Goal: Task Accomplishment & Management: Complete application form

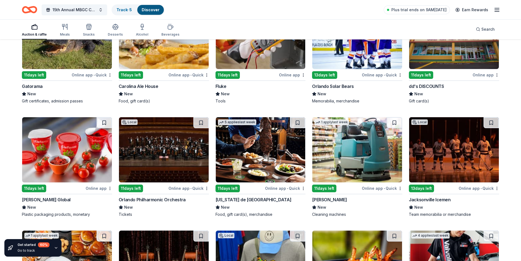
scroll to position [2423, 0]
click at [253, 146] on img at bounding box center [261, 149] width 90 height 65
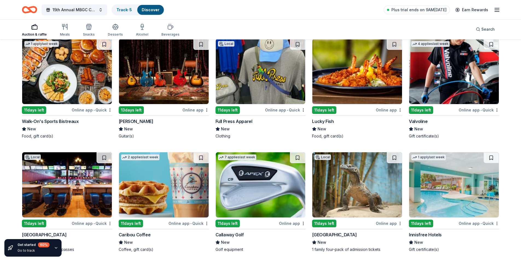
scroll to position [2642, 0]
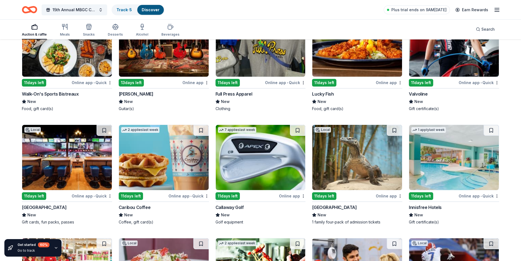
click at [277, 166] on img at bounding box center [261, 157] width 90 height 65
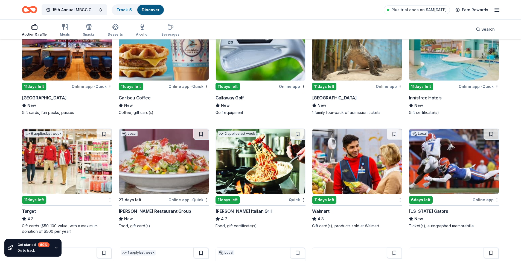
scroll to position [2779, 0]
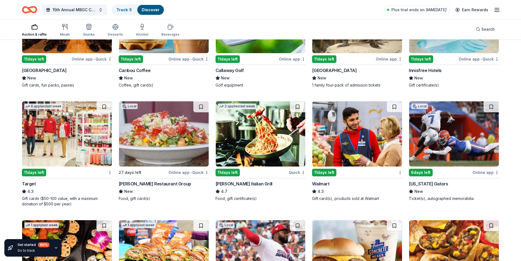
click at [62, 141] on img at bounding box center [67, 133] width 90 height 65
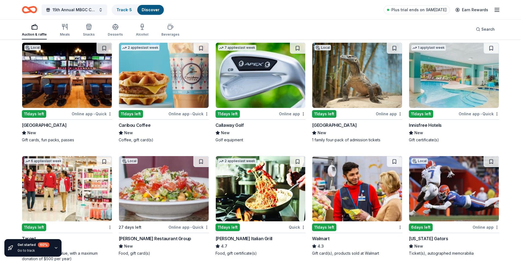
scroll to position [2696, 0]
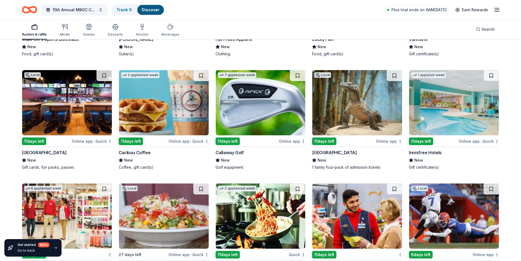
click at [260, 110] on img at bounding box center [261, 102] width 90 height 65
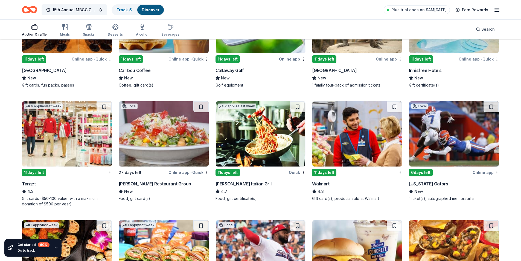
scroll to position [2806, 0]
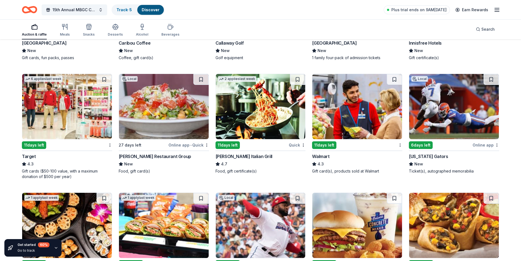
click at [270, 121] on img at bounding box center [261, 106] width 90 height 65
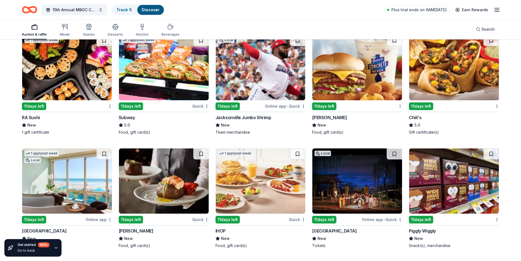
scroll to position [2991, 0]
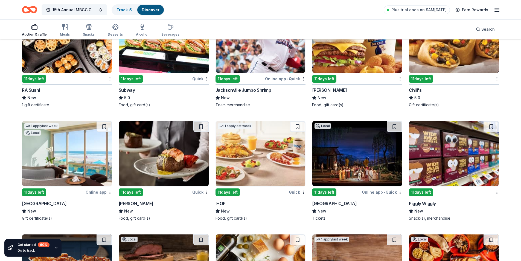
click at [160, 165] on img at bounding box center [164, 153] width 90 height 65
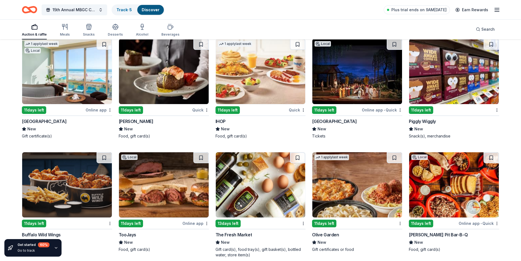
scroll to position [3100, 0]
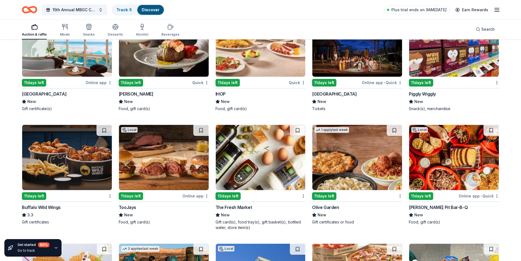
click at [73, 159] on img at bounding box center [67, 157] width 90 height 65
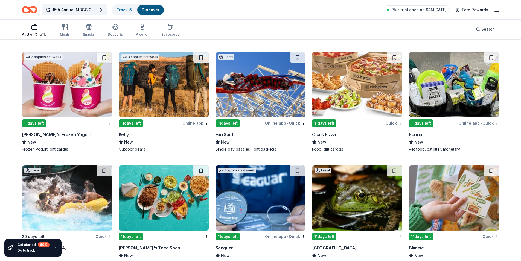
scroll to position [3319, 0]
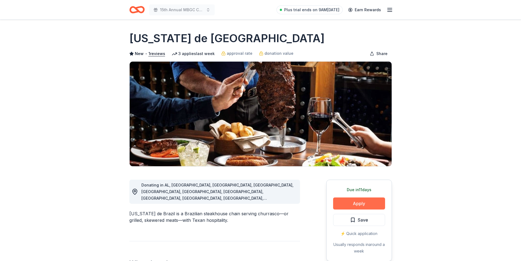
click at [358, 201] on button "Apply" at bounding box center [359, 203] width 52 height 12
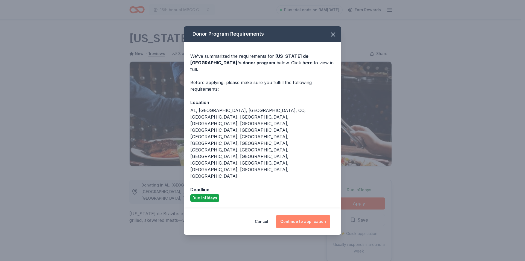
click at [294, 215] on button "Continue to application" at bounding box center [303, 221] width 54 height 13
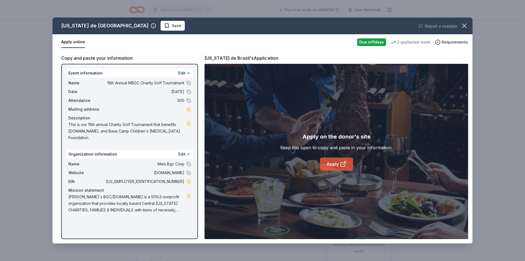
click at [333, 162] on link "Apply" at bounding box center [336, 163] width 33 height 13
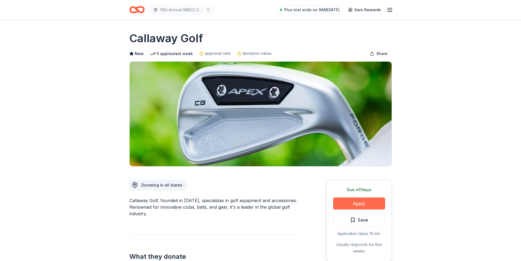
click at [361, 202] on button "Apply" at bounding box center [359, 203] width 52 height 12
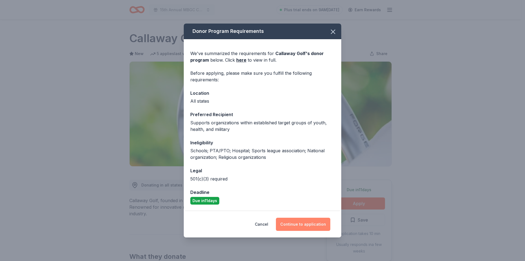
click at [300, 222] on button "Continue to application" at bounding box center [303, 224] width 54 height 13
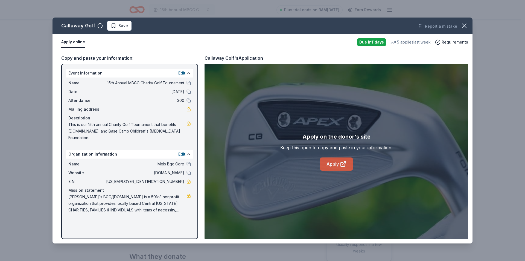
click at [335, 163] on link "Apply" at bounding box center [336, 163] width 33 height 13
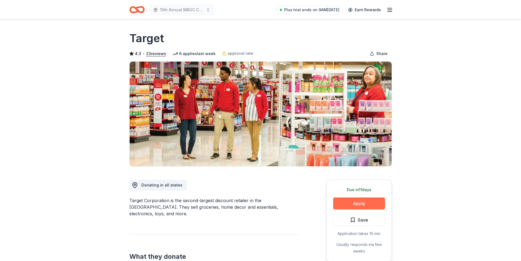
click at [361, 202] on button "Apply" at bounding box center [359, 203] width 52 height 12
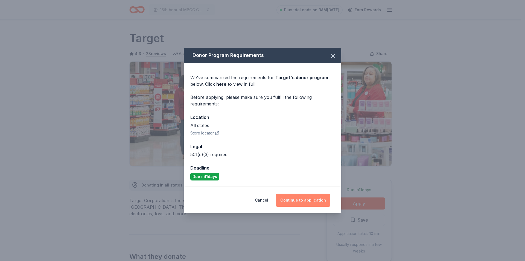
click at [301, 203] on button "Continue to application" at bounding box center [303, 199] width 54 height 13
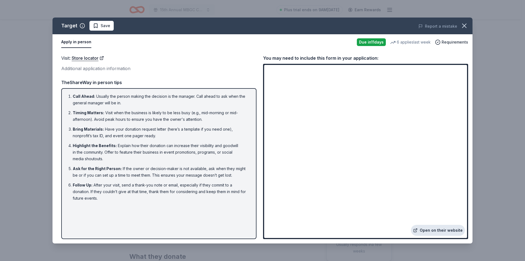
click at [439, 230] on link "Open on their website" at bounding box center [438, 230] width 54 height 11
click at [467, 26] on icon "button" at bounding box center [465, 26] width 8 height 8
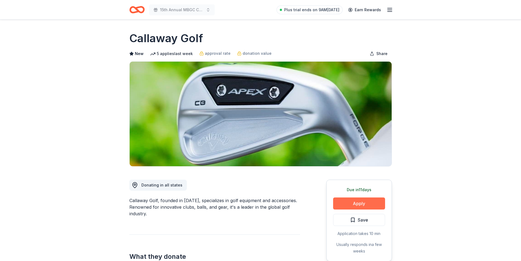
click at [356, 202] on button "Apply" at bounding box center [359, 203] width 52 height 12
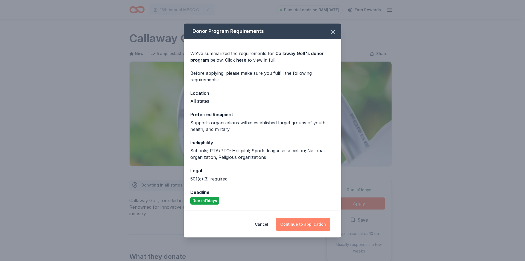
click at [308, 226] on button "Continue to application" at bounding box center [303, 224] width 54 height 13
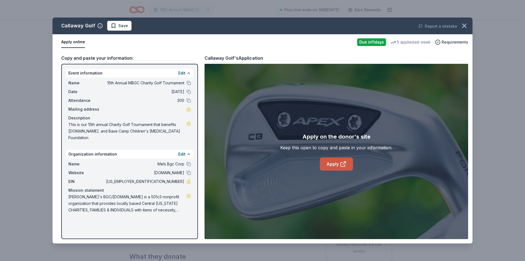
click at [336, 163] on link "Apply" at bounding box center [336, 163] width 33 height 13
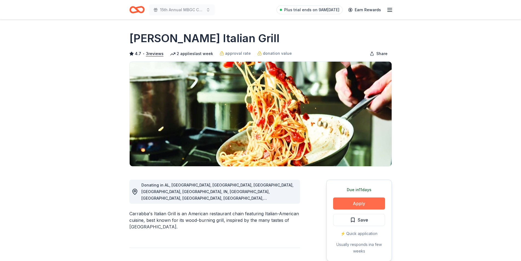
click at [353, 202] on button "Apply" at bounding box center [359, 203] width 52 height 12
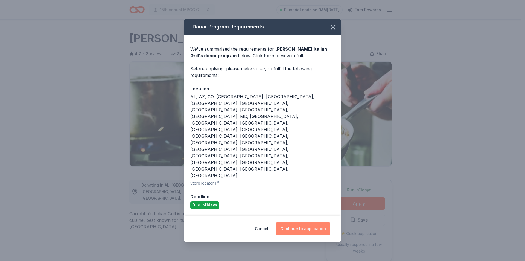
click at [302, 222] on button "Continue to application" at bounding box center [303, 228] width 54 height 13
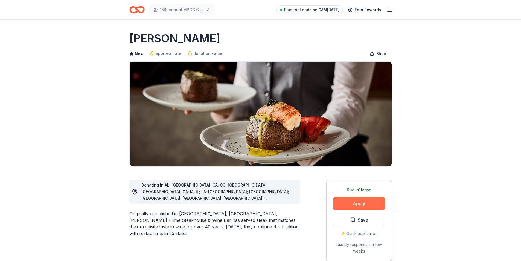
click at [360, 202] on button "Apply" at bounding box center [359, 203] width 52 height 12
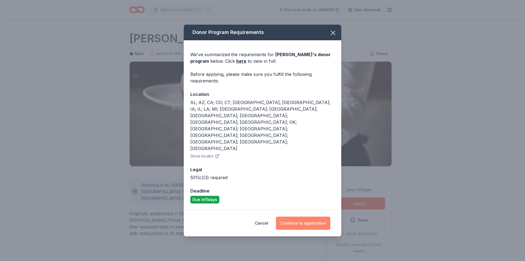
click at [289, 216] on button "Continue to application" at bounding box center [303, 222] width 54 height 13
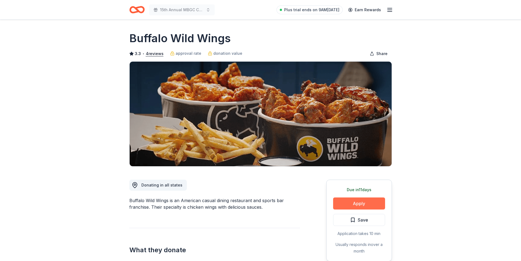
click at [366, 204] on button "Apply" at bounding box center [359, 203] width 52 height 12
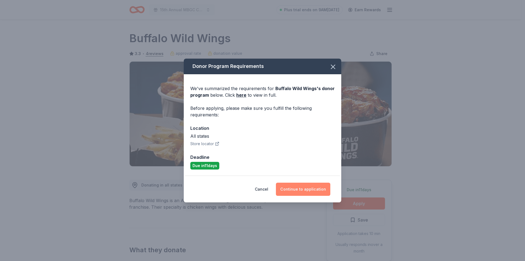
click at [295, 187] on button "Continue to application" at bounding box center [303, 189] width 54 height 13
